Goal: Check status: Check status

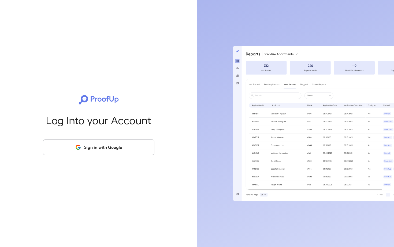
click at [117, 146] on button "Sign in with Google" at bounding box center [99, 147] width 112 height 16
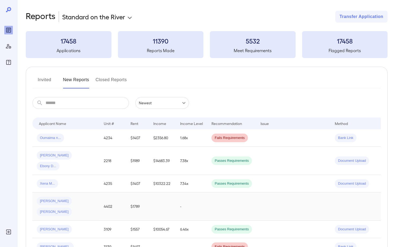
click at [50, 198] on span "[PERSON_NAME]" at bounding box center [54, 200] width 35 height 5
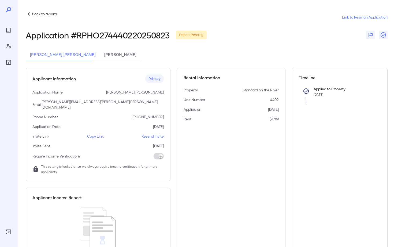
click at [115, 56] on button "[PERSON_NAME]" at bounding box center [120, 54] width 41 height 13
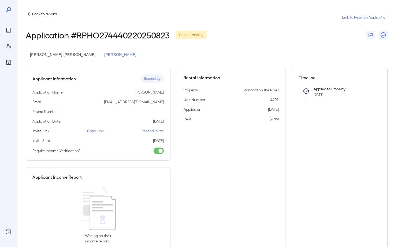
click at [66, 56] on button "[PERSON_NAME] [PERSON_NAME]" at bounding box center [63, 54] width 74 height 13
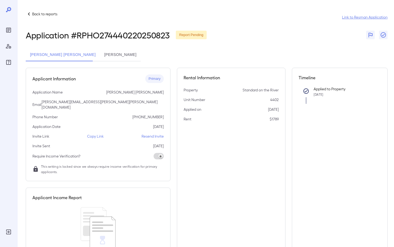
click at [358, 18] on link "Link to Resman Application" at bounding box center [365, 16] width 46 height 5
